Goal: Transaction & Acquisition: Purchase product/service

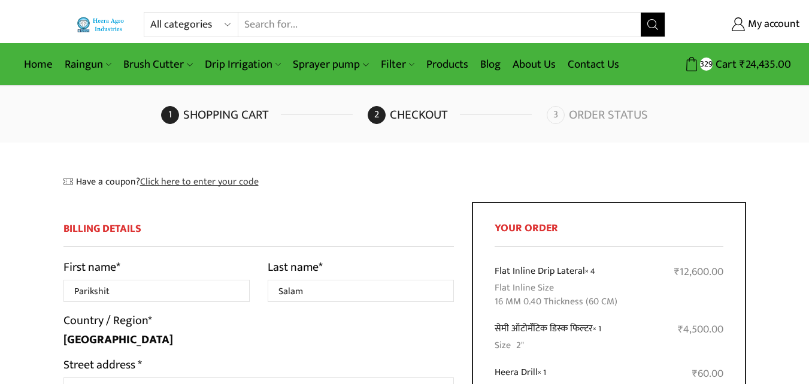
select select "MP"
click at [445, 65] on link "Products" at bounding box center [447, 64] width 54 height 28
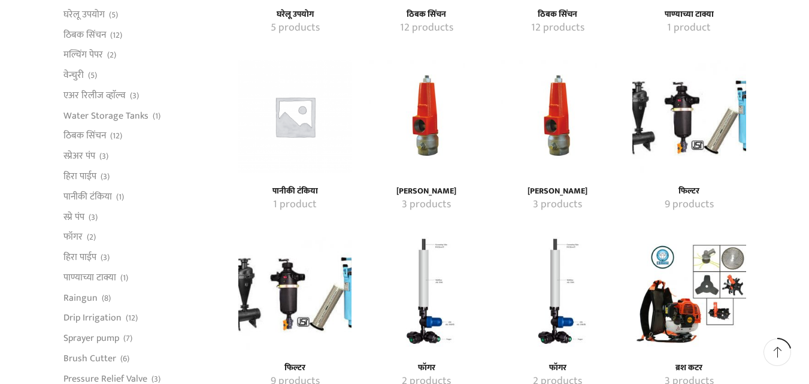
scroll to position [638, 0]
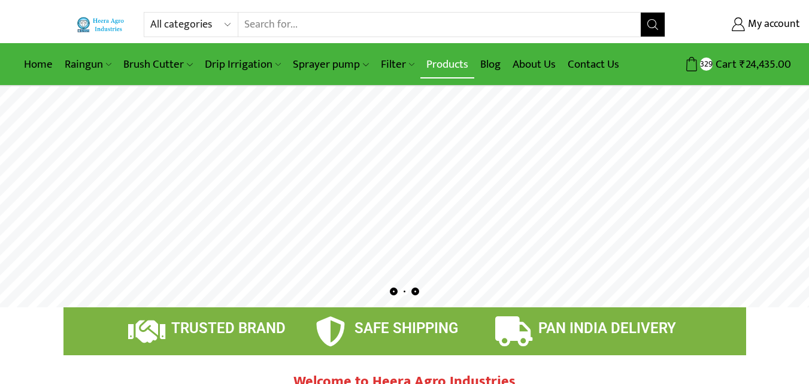
click at [428, 66] on link "Products" at bounding box center [447, 64] width 54 height 28
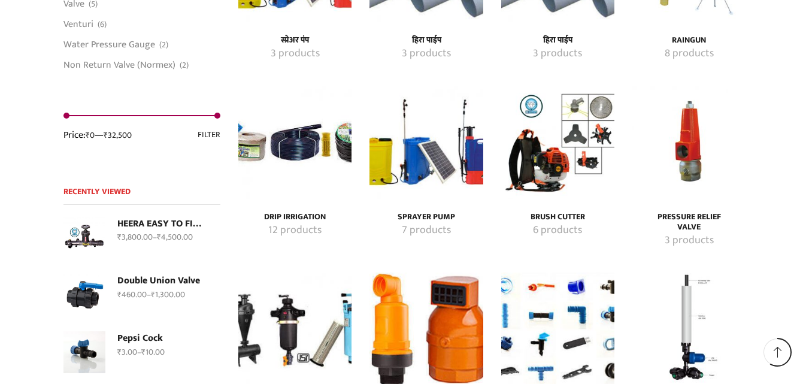
scroll to position [1848, 0]
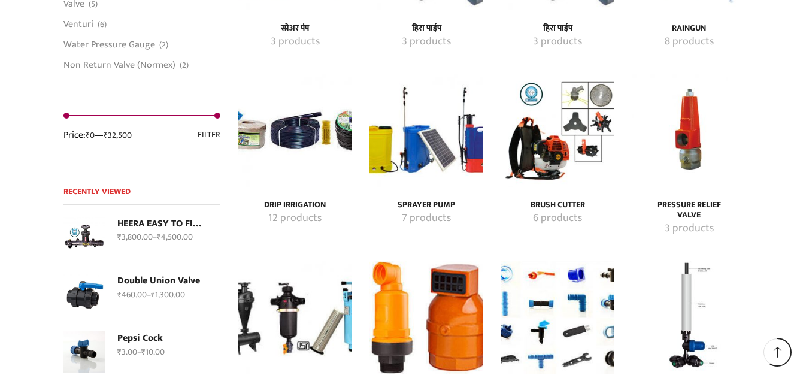
click at [691, 197] on div "Pressure Relief Valve 3 products" at bounding box center [688, 217] width 113 height 50
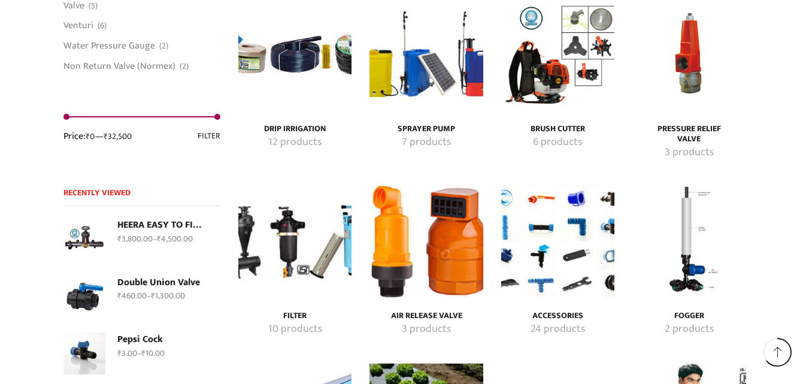
scroll to position [1883, 0]
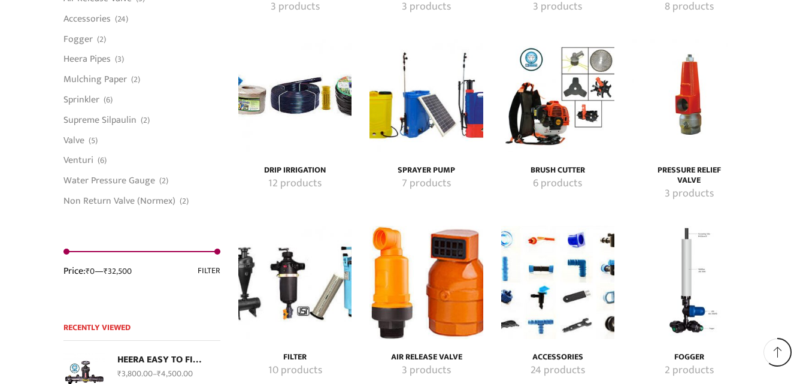
click at [702, 124] on img "Visit product category Pressure Relief Valve" at bounding box center [688, 95] width 113 height 113
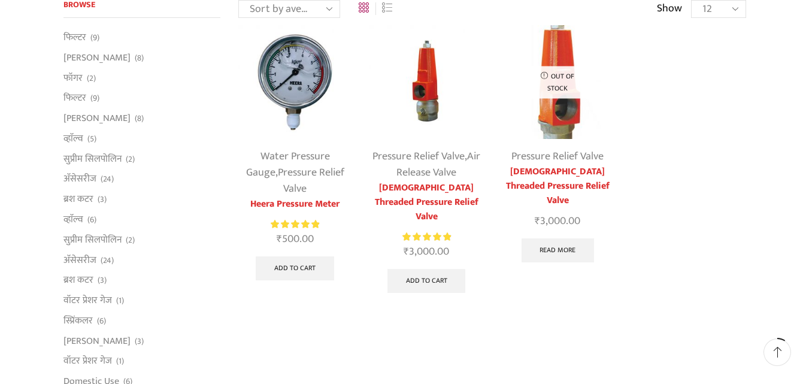
scroll to position [117, 0]
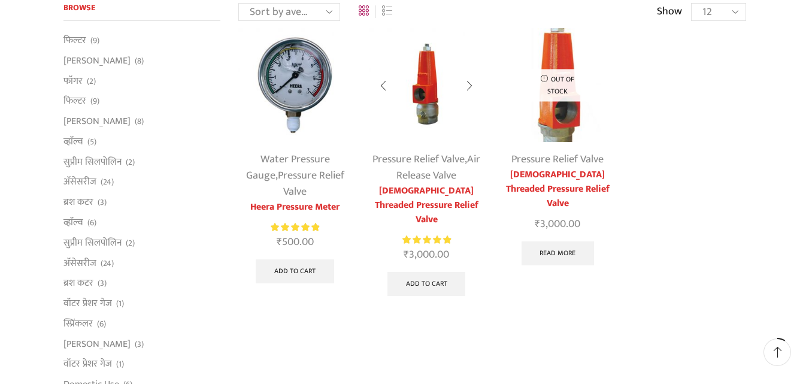
click at [420, 190] on link "[DEMOGRAPHIC_DATA] Threaded Pressure Relief Valve" at bounding box center [425, 205] width 113 height 43
